Goal: Task Accomplishment & Management: Use online tool/utility

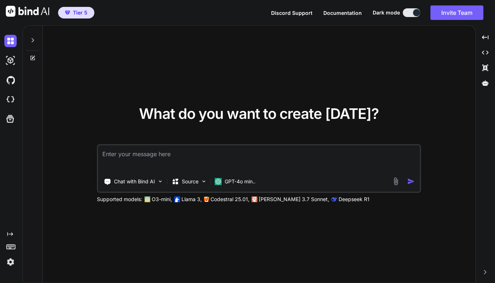
click at [33, 39] on icon at bounding box center [33, 40] width 3 height 4
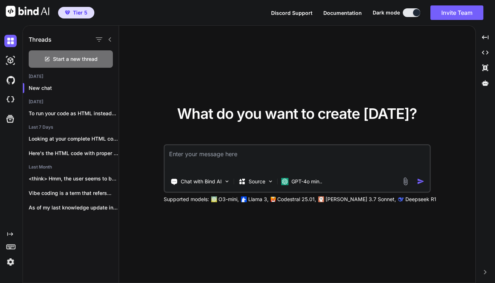
click at [110, 42] on icon at bounding box center [110, 40] width 6 height 6
type textarea "x"
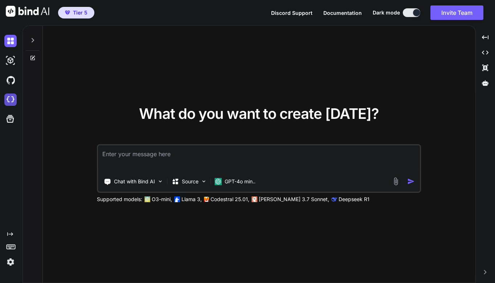
click at [12, 100] on img at bounding box center [10, 100] width 12 height 12
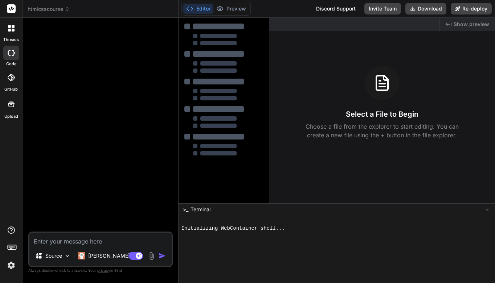
type textarea "x"
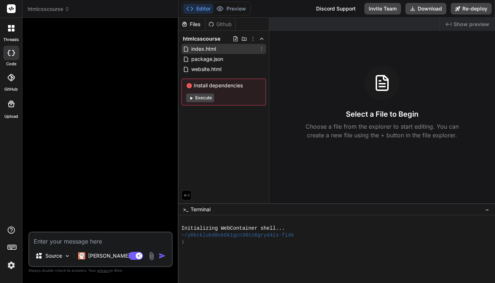
click at [221, 49] on div "index.html" at bounding box center [223, 49] width 85 height 10
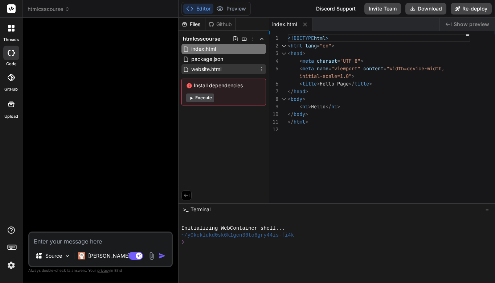
click at [221, 68] on span "website.html" at bounding box center [207, 69] width 32 height 9
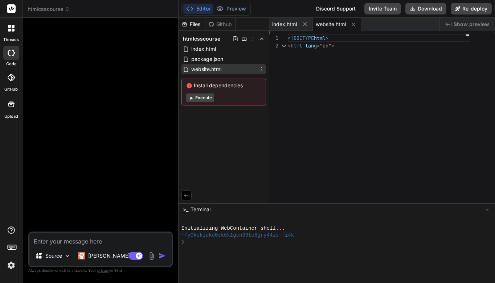
scroll to position [8, 0]
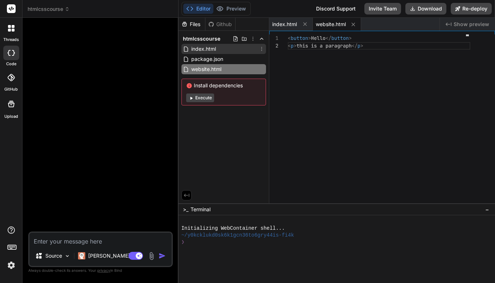
click at [211, 48] on span "index.html" at bounding box center [204, 49] width 26 height 9
type textarea "</body> </html>"
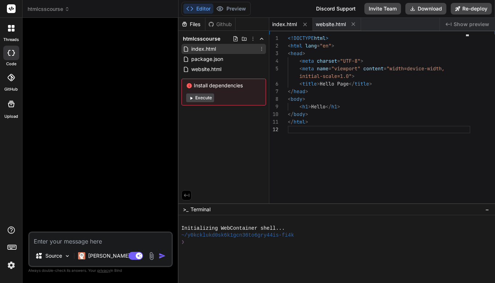
scroll to position [15, 0]
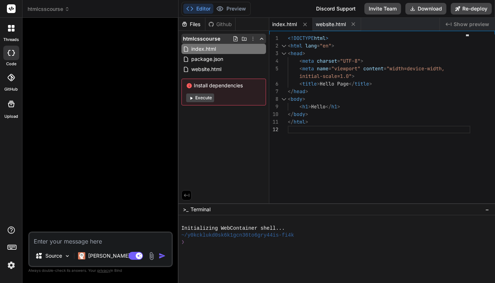
click at [235, 39] on icon at bounding box center [236, 39] width 6 height 6
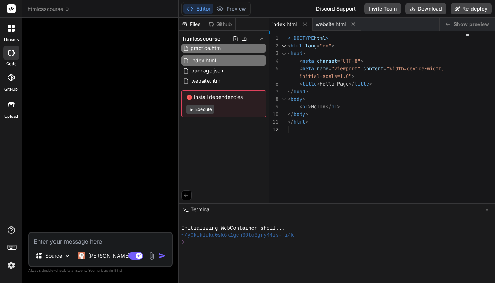
type input "practice.html"
click at [230, 49] on input "practice.html" at bounding box center [230, 48] width 79 height 9
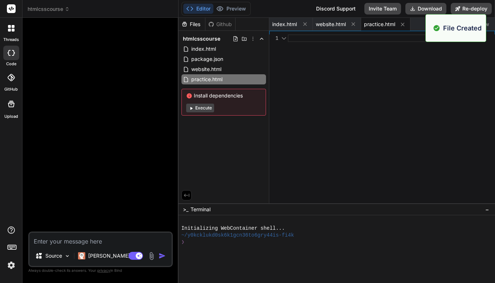
scroll to position [0, 0]
click at [296, 75] on div at bounding box center [379, 120] width 183 height 173
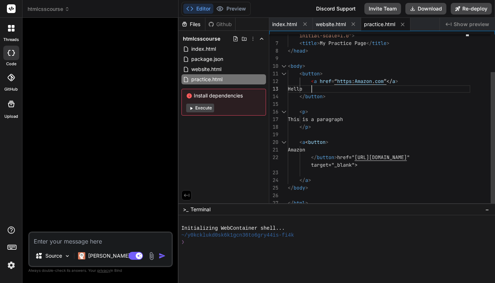
scroll to position [15, 0]
click at [312, 81] on span "< a href = “ https : Amazon . com ” </ a >" at bounding box center [343, 82] width 110 height 8
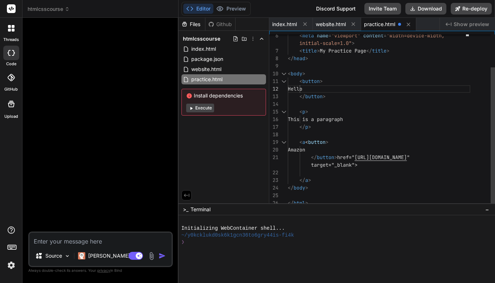
click at [391, 113] on div "< p >" at bounding box center [379, 112] width 183 height 8
drag, startPoint x: 308, startPoint y: 141, endPoint x: 332, endPoint y: 150, distance: 25.4
click at [332, 150] on div "initial-scale=1.0" > < title > My Practice Page </ title > </ head > < body > <…" at bounding box center [379, 100] width 183 height 213
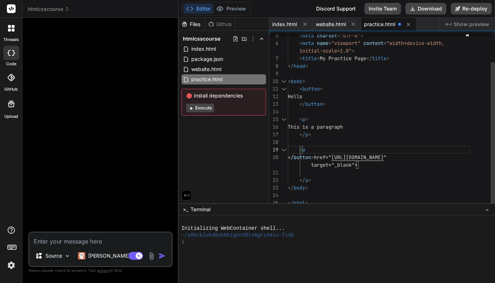
click at [320, 174] on div at bounding box center [379, 173] width 183 height 8
click at [301, 179] on span "</" at bounding box center [302, 180] width 6 height 7
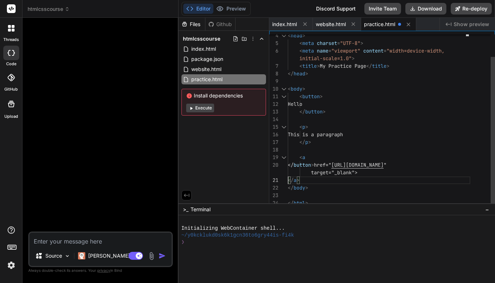
scroll to position [15, 0]
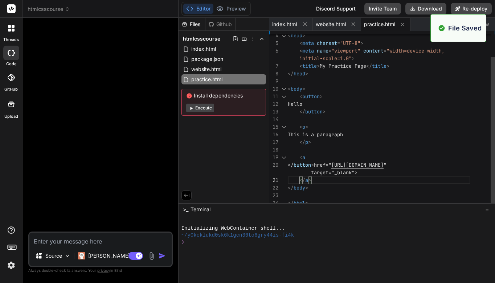
click at [420, 113] on div "</ button >" at bounding box center [379, 112] width 183 height 8
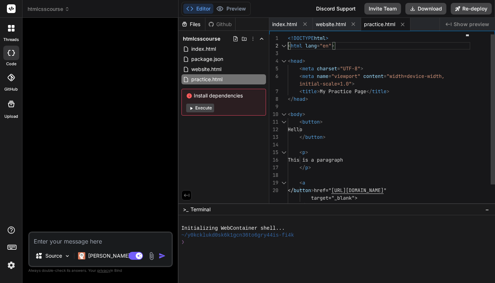
scroll to position [8, 0]
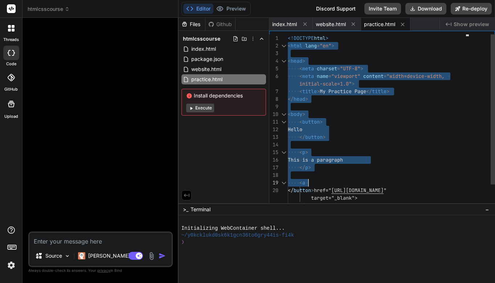
type textarea "<!DOCTYPE html> <html lang="en"> <head> <meta charset="UTF-8"> <meta name="view…"
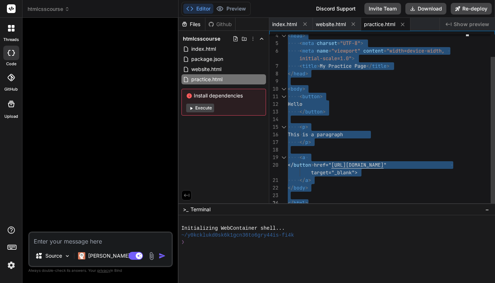
drag, startPoint x: 288, startPoint y: 40, endPoint x: 381, endPoint y: 209, distance: 193.5
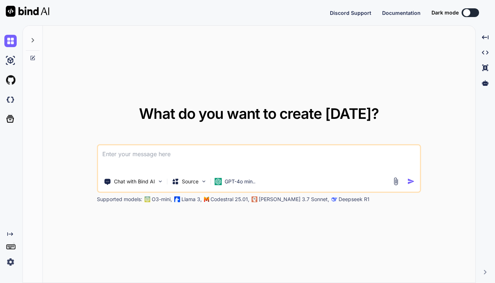
type textarea "x"
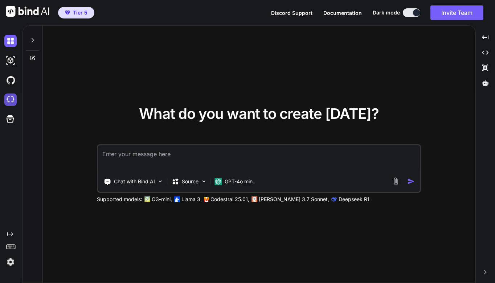
click at [12, 100] on img at bounding box center [10, 100] width 12 height 12
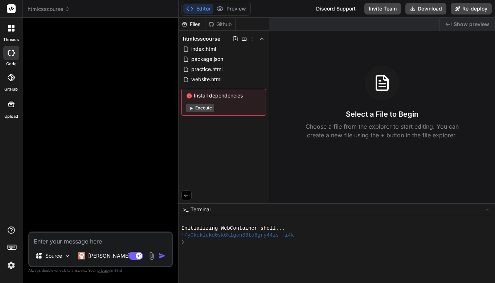
type textarea "x"
click at [210, 68] on span "practice.html" at bounding box center [207, 69] width 33 height 9
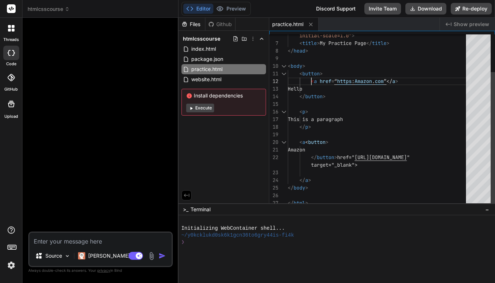
scroll to position [15, 0]
drag, startPoint x: 311, startPoint y: 81, endPoint x: 312, endPoint y: 88, distance: 6.9
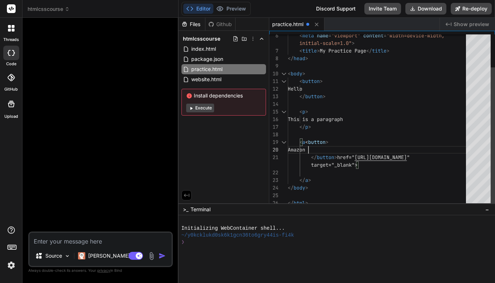
scroll to position [0, 0]
drag, startPoint x: 308, startPoint y: 143, endPoint x: 333, endPoint y: 147, distance: 25.5
click at [333, 147] on div "initial-scale=1.0" > < title > My Practice Page </ title > </ head > < body > <…" at bounding box center [379, 100] width 183 height 213
drag, startPoint x: 309, startPoint y: 140, endPoint x: 334, endPoint y: 148, distance: 25.9
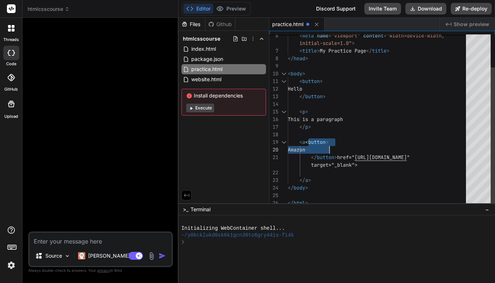
click at [334, 148] on div "initial-scale=1.0" > < title > My Practice Page </ title > </ head > < body > <…" at bounding box center [379, 100] width 183 height 213
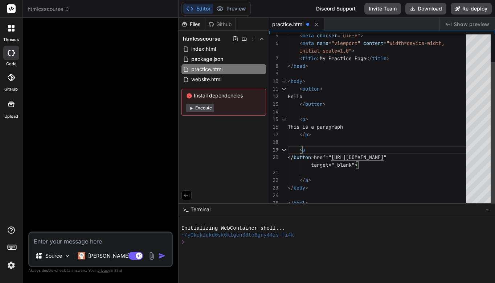
scroll to position [0, 0]
drag, startPoint x: 311, startPoint y: 156, endPoint x: 338, endPoint y: 157, distance: 27.3
click at [338, 157] on span "</ button > href=" https://resourcemap.brizy.site "" at bounding box center [337, 158] width 99 height 8
click at [326, 179] on div "</ a >" at bounding box center [379, 181] width 183 height 8
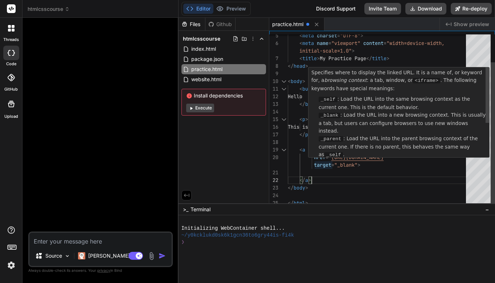
click at [315, 158] on div "Specifies where to display the linked URL. It is a name of, or keyword for, a b…" at bounding box center [398, 112] width 181 height 91
click at [428, 175] on div at bounding box center [379, 173] width 183 height 8
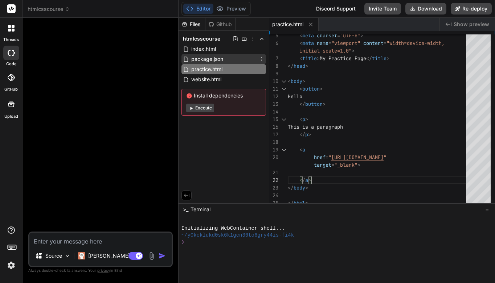
click at [205, 60] on span "package.json" at bounding box center [207, 59] width 33 height 9
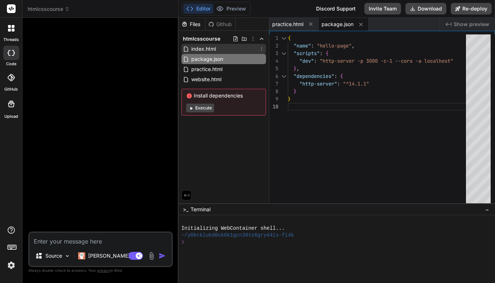
click at [206, 50] on span "index.html" at bounding box center [204, 49] width 26 height 9
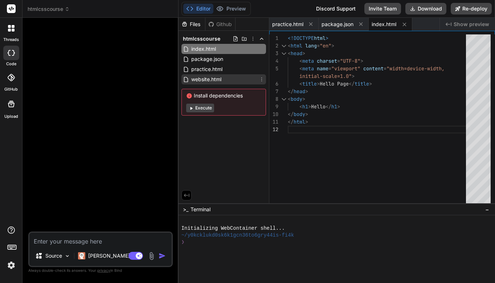
click at [213, 77] on span "website.html" at bounding box center [207, 79] width 32 height 9
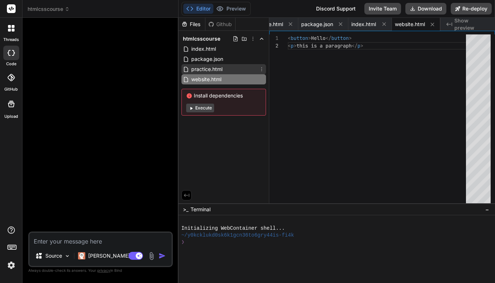
click at [220, 67] on span "practice.html" at bounding box center [207, 69] width 33 height 9
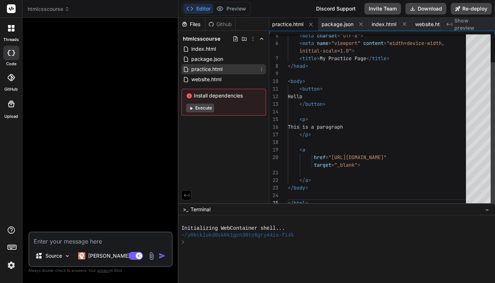
scroll to position [46, 0]
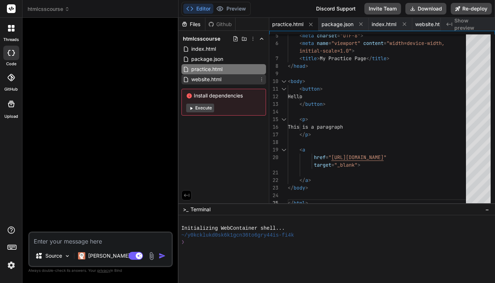
click at [215, 81] on span "website.html" at bounding box center [207, 79] width 32 height 9
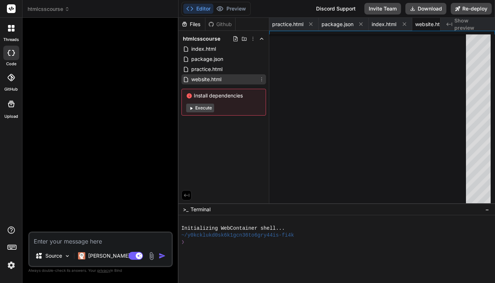
scroll to position [8, 0]
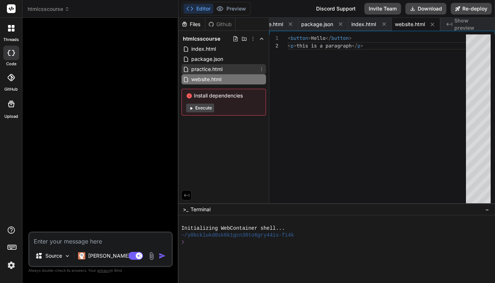
click at [212, 69] on span "practice.html" at bounding box center [207, 69] width 33 height 9
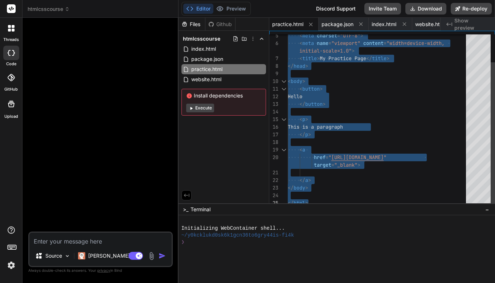
drag, startPoint x: 288, startPoint y: 39, endPoint x: 330, endPoint y: 208, distance: 174.7
click at [419, 83] on div "< body >" at bounding box center [379, 82] width 183 height 8
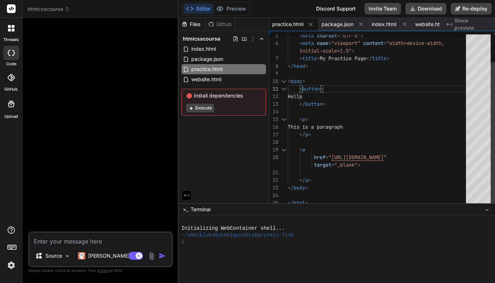
click at [307, 150] on span at bounding box center [306, 150] width 3 height 7
click at [426, 110] on div at bounding box center [379, 112] width 183 height 8
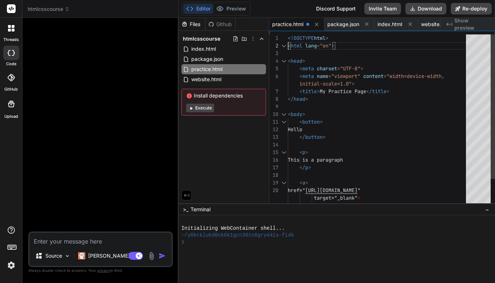
scroll to position [8, 0]
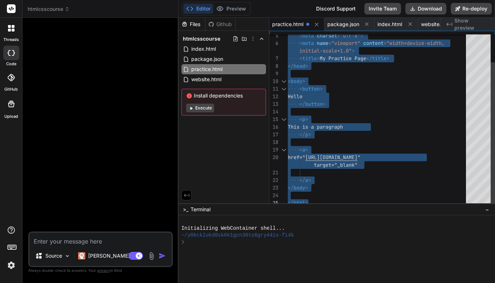
drag, startPoint x: 288, startPoint y: 39, endPoint x: 377, endPoint y: 221, distance: 203.2
click at [428, 92] on div "< button >" at bounding box center [379, 89] width 183 height 8
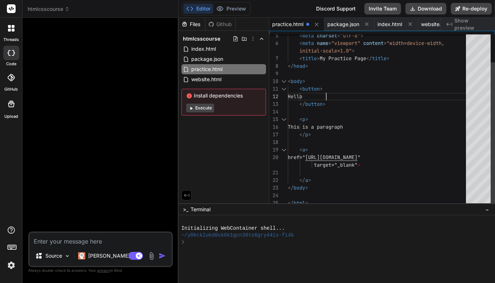
scroll to position [15, 0]
click at [431, 157] on div "href=" https://resourcemap.brizy.site "" at bounding box center [379, 158] width 183 height 8
click at [362, 165] on div "target="_blank" >" at bounding box center [379, 166] width 183 height 8
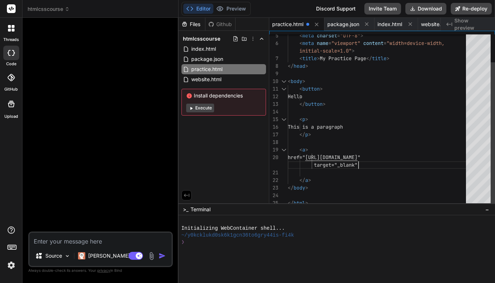
click at [365, 182] on div "</ a >" at bounding box center [379, 181] width 183 height 8
click at [350, 179] on div "</ a >" at bounding box center [379, 181] width 183 height 8
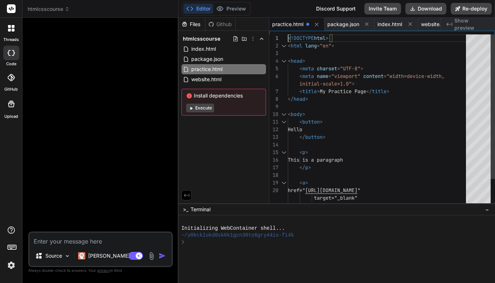
scroll to position [0, 0]
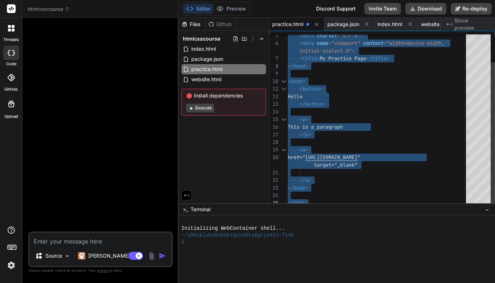
drag, startPoint x: 288, startPoint y: 36, endPoint x: 340, endPoint y: 211, distance: 182.0
click at [425, 95] on div "Hello" at bounding box center [379, 97] width 183 height 8
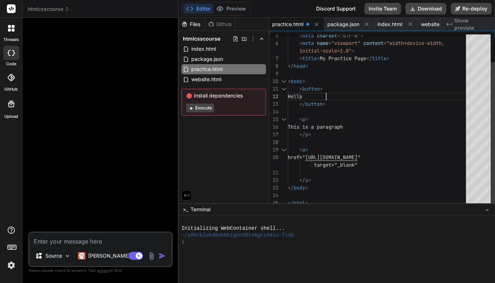
click at [407, 186] on div "</ body >" at bounding box center [379, 188] width 183 height 8
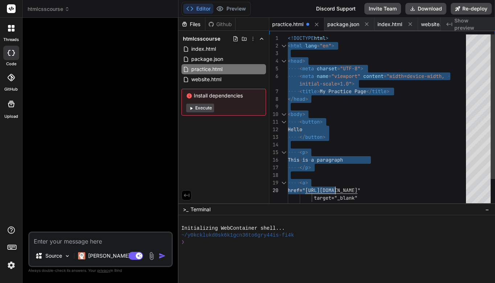
drag, startPoint x: 288, startPoint y: 39, endPoint x: 328, endPoint y: 163, distance: 130.2
click at [335, 182] on div "< meta charset = "UTF-8" > < meta name = "viewport" content = "width=device-wid…" at bounding box center [379, 137] width 183 height 206
click at [288, 37] on span "<!DOCTYPE" at bounding box center [301, 38] width 26 height 7
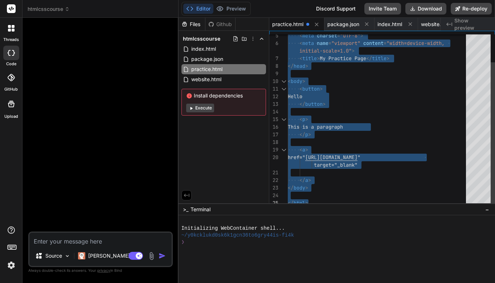
drag, startPoint x: 288, startPoint y: 37, endPoint x: 354, endPoint y: 217, distance: 192.6
click at [354, 217] on div "Files Github htmlcsscourse index.html package.json practice.html website.html I…" at bounding box center [337, 151] width 316 height 266
click at [437, 96] on div "Hello" at bounding box center [379, 97] width 183 height 8
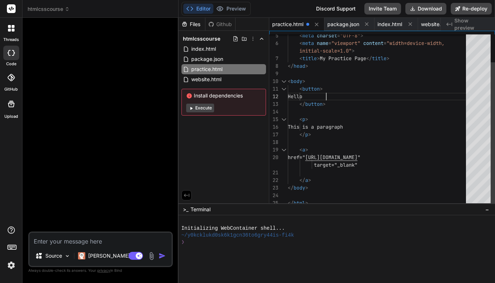
scroll to position [15, 0]
click at [305, 159] on span "href="" at bounding box center [296, 157] width 17 height 7
click at [305, 154] on span "href="" at bounding box center [296, 157] width 17 height 7
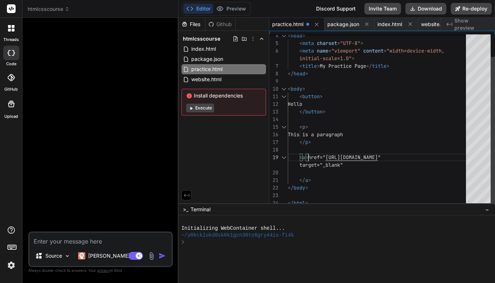
scroll to position [69, 0]
click at [299, 166] on span at bounding box center [294, 165] width 12 height 7
click at [299, 165] on span at bounding box center [294, 165] width 12 height 7
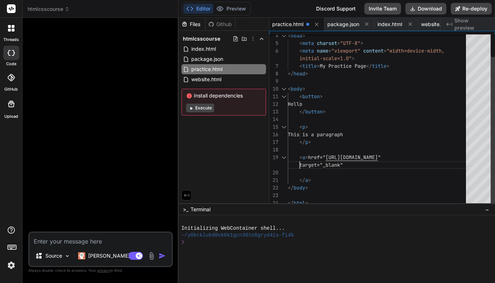
click at [299, 165] on span at bounding box center [294, 165] width 12 height 7
click at [339, 183] on div "</ a >" at bounding box center [379, 181] width 183 height 8
click at [297, 179] on span at bounding box center [294, 180] width 12 height 7
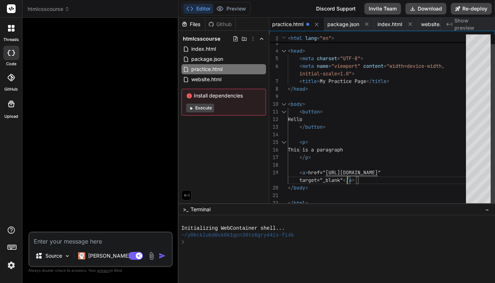
scroll to position [69, 0]
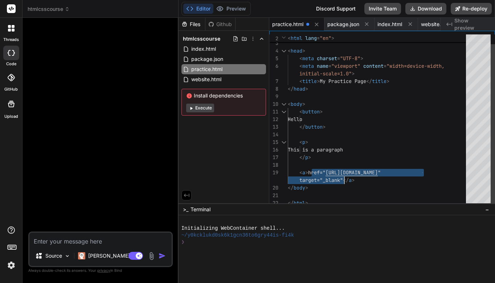
drag, startPoint x: 312, startPoint y: 171, endPoint x: 344, endPoint y: 179, distance: 33.4
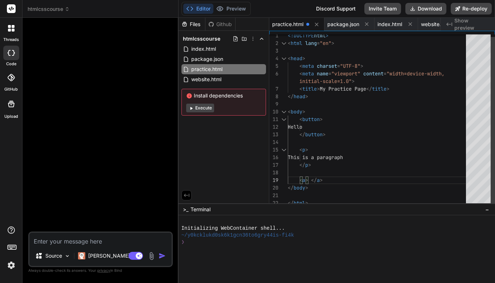
click at [311, 181] on span at bounding box center [309, 180] width 3 height 7
click at [310, 179] on span at bounding box center [309, 180] width 3 height 7
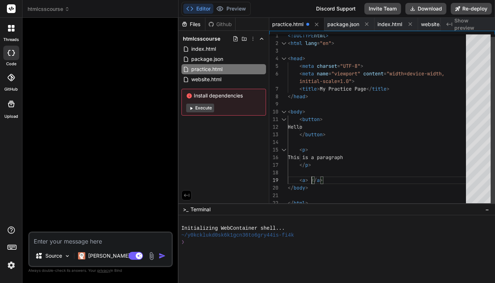
scroll to position [0, 0]
click at [310, 181] on span at bounding box center [309, 180] width 3 height 7
click at [310, 180] on span at bounding box center [309, 180] width 3 height 7
click at [311, 180] on span at bounding box center [309, 180] width 3 height 7
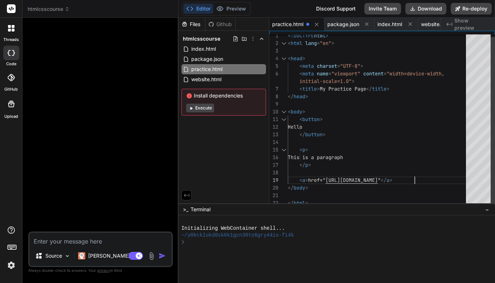
scroll to position [0, 0]
click at [387, 183] on span "</" at bounding box center [384, 180] width 6 height 7
click at [387, 180] on span "</" at bounding box center [384, 180] width 6 height 7
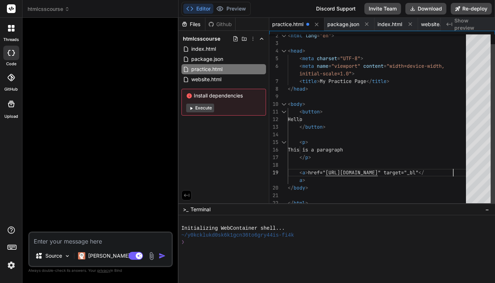
scroll to position [0, 0]
click at [400, 185] on div "</ body >" at bounding box center [379, 188] width 183 height 8
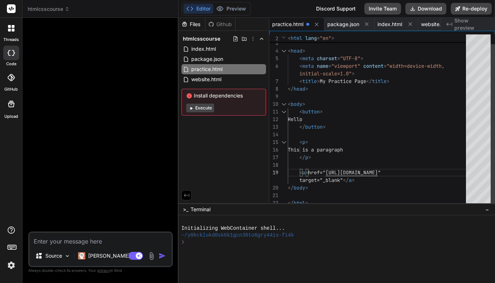
scroll to position [69, 0]
click at [388, 185] on div "</ body >" at bounding box center [379, 188] width 183 height 8
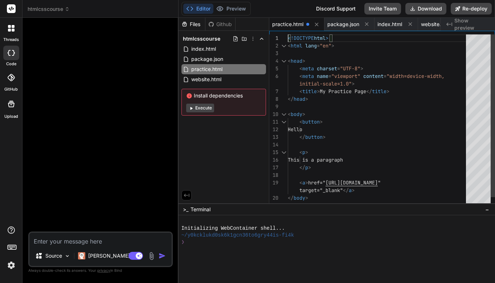
scroll to position [0, 0]
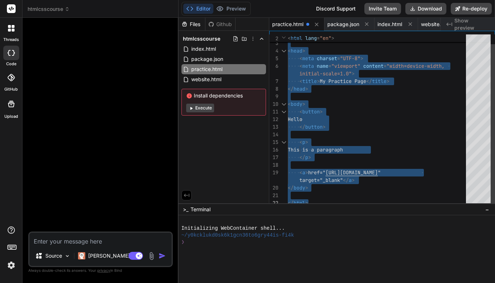
drag, startPoint x: 288, startPoint y: 38, endPoint x: 330, endPoint y: 206, distance: 173.2
click at [344, 180] on span "</" at bounding box center [346, 180] width 6 height 7
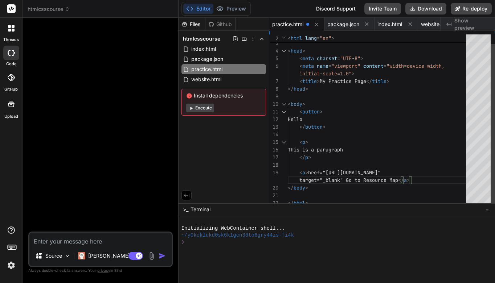
click at [434, 197] on div at bounding box center [379, 196] width 183 height 8
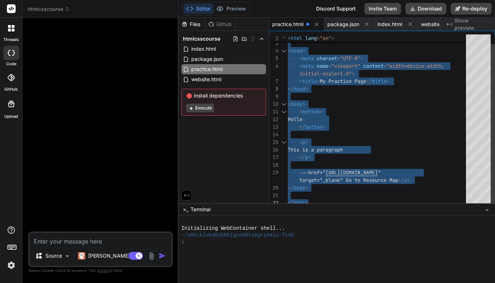
drag, startPoint x: 288, startPoint y: 37, endPoint x: 317, endPoint y: 217, distance: 182.3
click at [443, 125] on div "</ button >" at bounding box center [379, 127] width 183 height 8
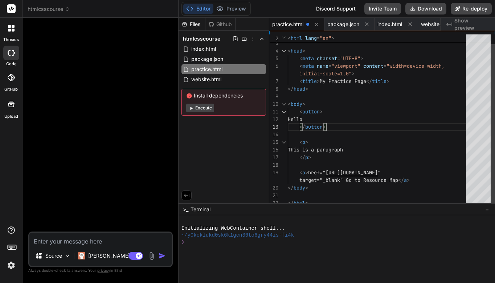
click at [308, 172] on span ">" at bounding box center [306, 172] width 3 height 7
click at [401, 181] on span "</" at bounding box center [401, 180] width 6 height 7
click at [398, 181] on span "Map" at bounding box center [393, 180] width 9 height 7
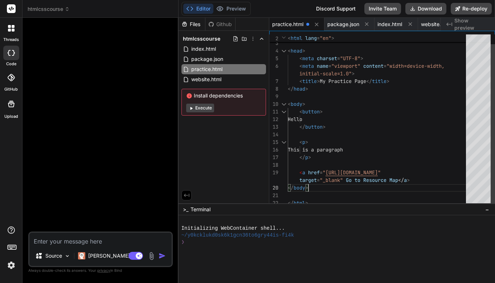
click at [343, 181] on span ""_blank"" at bounding box center [331, 180] width 23 height 7
click at [345, 182] on span at bounding box center [344, 180] width 3 height 7
click at [346, 180] on span at bounding box center [344, 180] width 3 height 7
click at [442, 173] on div "< a href = " https://resourcemap.brizy.site "" at bounding box center [379, 173] width 183 height 8
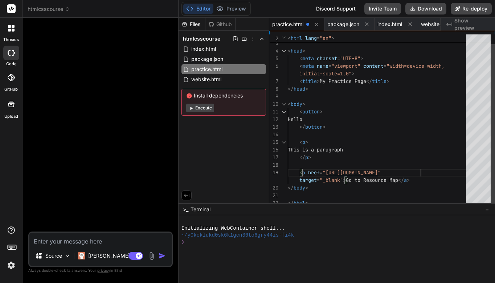
scroll to position [69, 0]
click at [432, 181] on div "target = "_blank" > Go to Resource Map </ a >" at bounding box center [379, 181] width 183 height 8
click at [398, 181] on span "Go to Resource Map" at bounding box center [372, 180] width 52 height 7
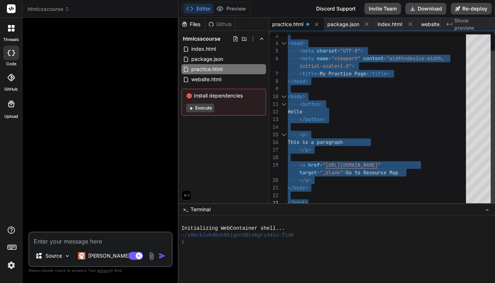
drag, startPoint x: 288, startPoint y: 38, endPoint x: 318, endPoint y: 208, distance: 172.1
click at [422, 103] on div "< button >" at bounding box center [379, 105] width 183 height 8
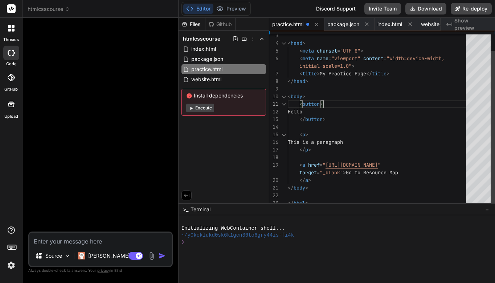
scroll to position [8, 0]
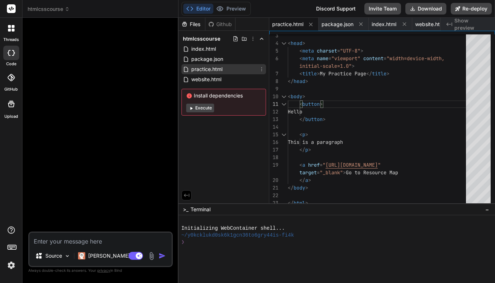
click at [244, 68] on div "practice.html" at bounding box center [223, 69] width 85 height 10
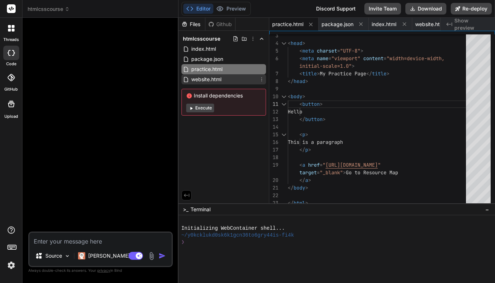
click at [229, 78] on div "website.html" at bounding box center [223, 79] width 85 height 10
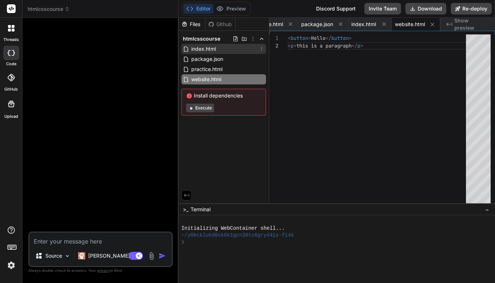
click at [228, 49] on div "index.html" at bounding box center [223, 49] width 85 height 10
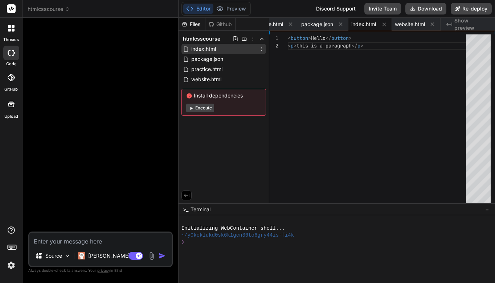
scroll to position [15, 0]
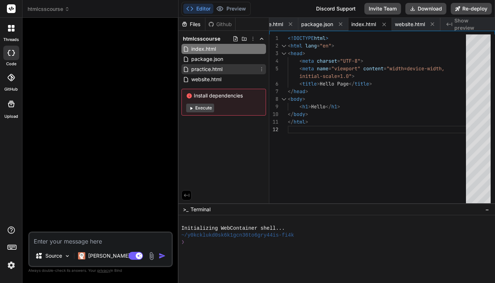
click at [229, 69] on div "practice.html" at bounding box center [223, 69] width 85 height 10
type textarea "target="_blank"> Go to Resource Map </a> </body> </html>"
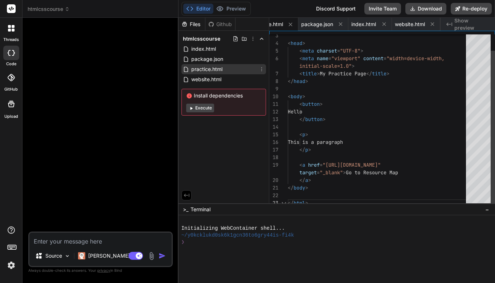
scroll to position [30, 0]
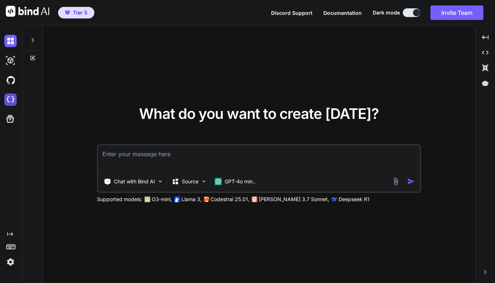
type textarea "x"
click at [9, 101] on img at bounding box center [10, 100] width 12 height 12
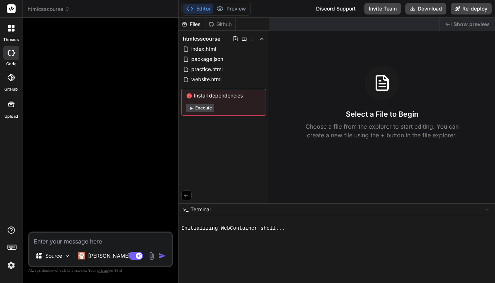
type textarea "x"
click at [212, 68] on span "practice.html" at bounding box center [207, 69] width 33 height 9
